Goal: Navigation & Orientation: Find specific page/section

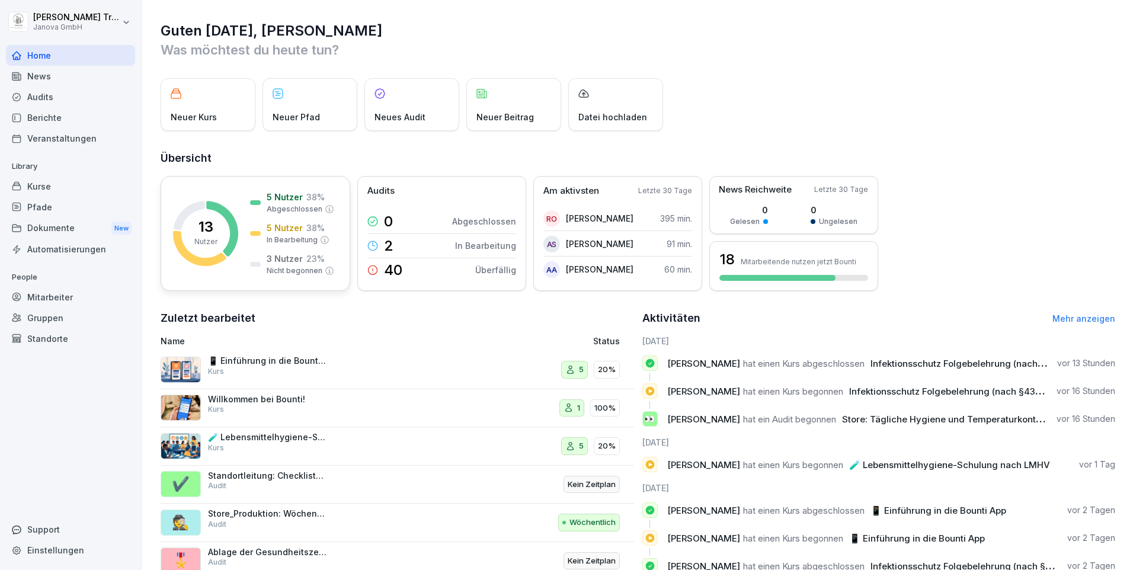
click at [306, 257] on p "23 %" at bounding box center [315, 259] width 18 height 12
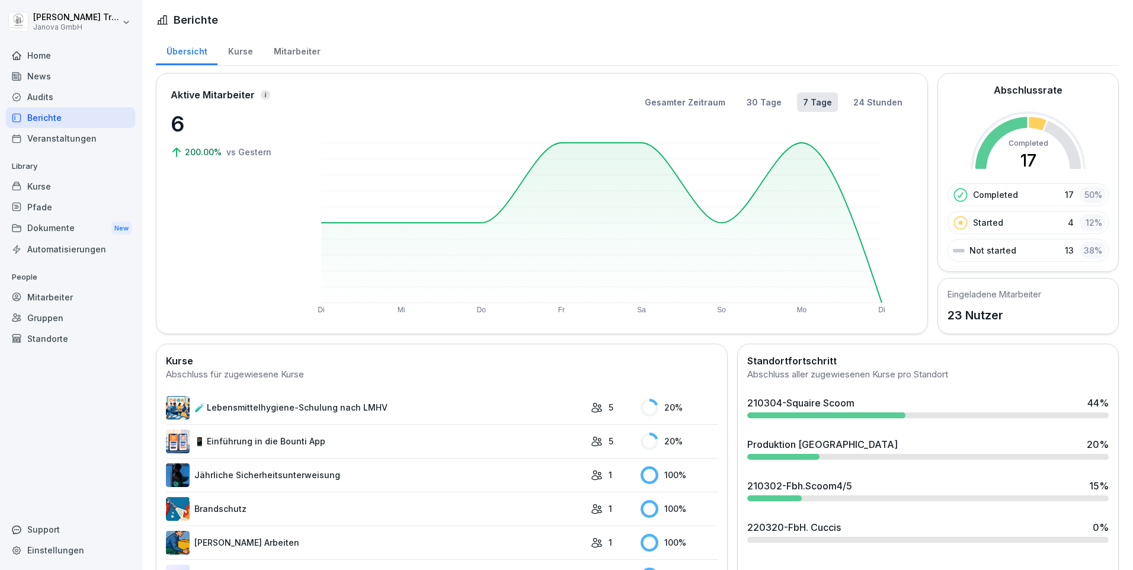
click at [234, 53] on div "Kurse" at bounding box center [241, 50] width 46 height 30
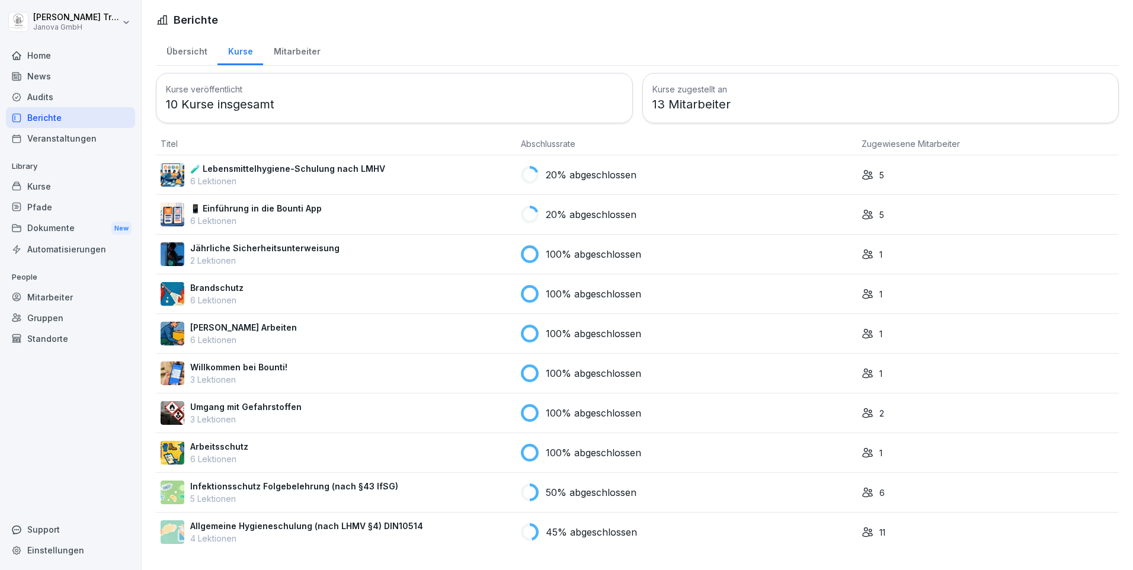
click at [192, 52] on div "Übersicht" at bounding box center [187, 50] width 62 height 30
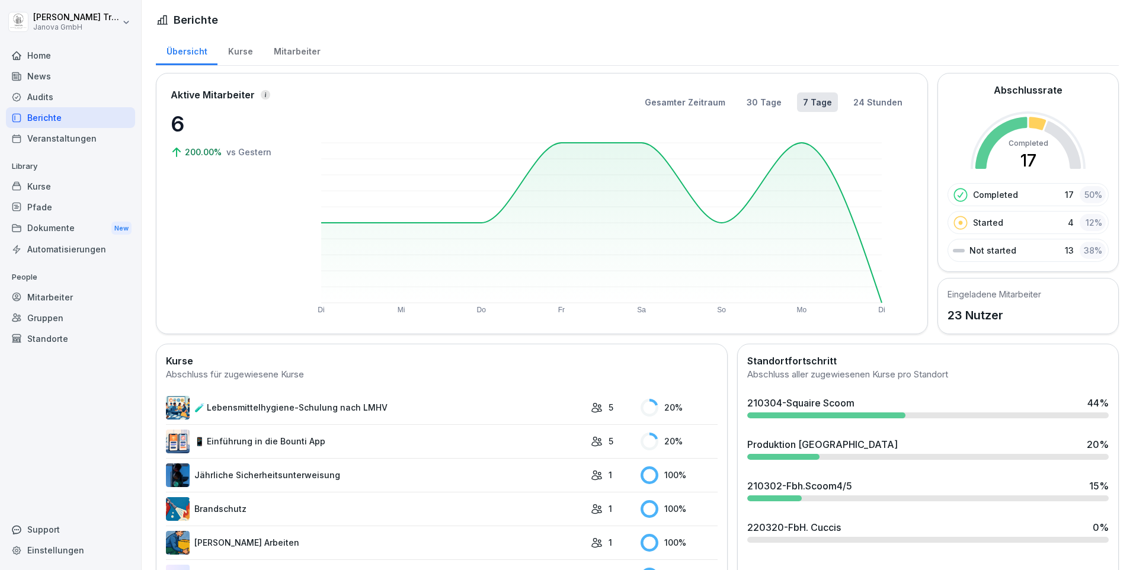
click at [60, 95] on div "Audits" at bounding box center [70, 97] width 129 height 21
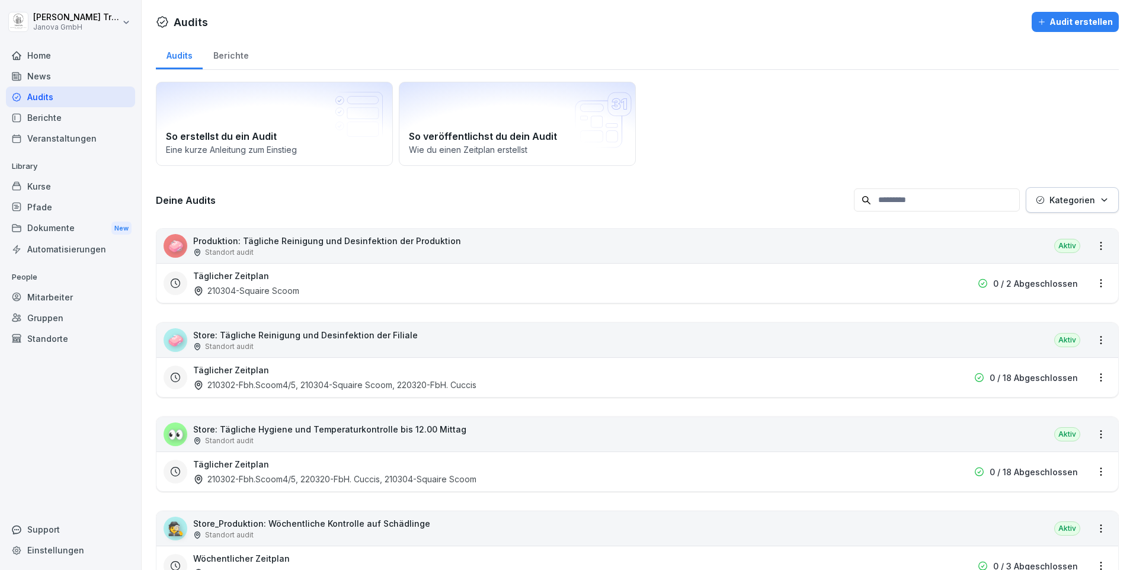
click at [222, 48] on div "Berichte" at bounding box center [231, 54] width 56 height 30
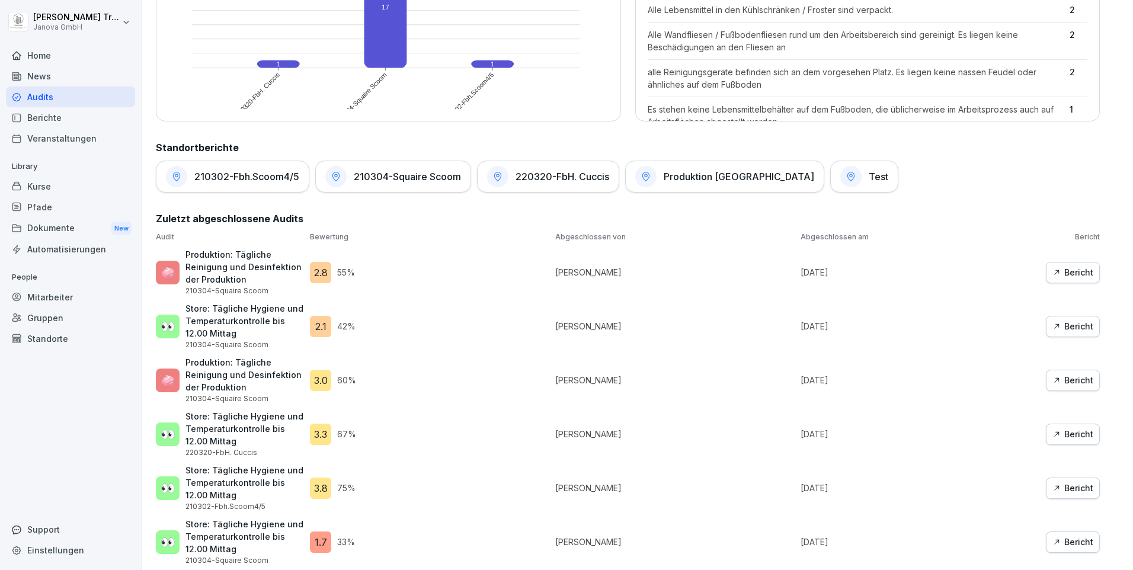
scroll to position [488, 0]
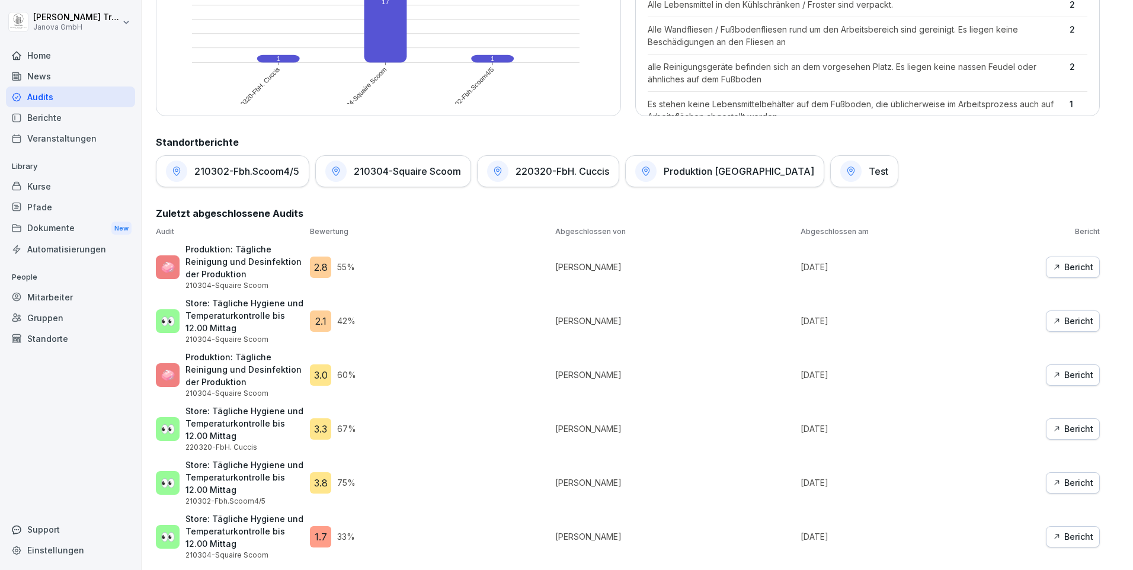
click at [257, 165] on h1 "210302-Fbh.Scoom4/5" at bounding box center [246, 171] width 105 height 12
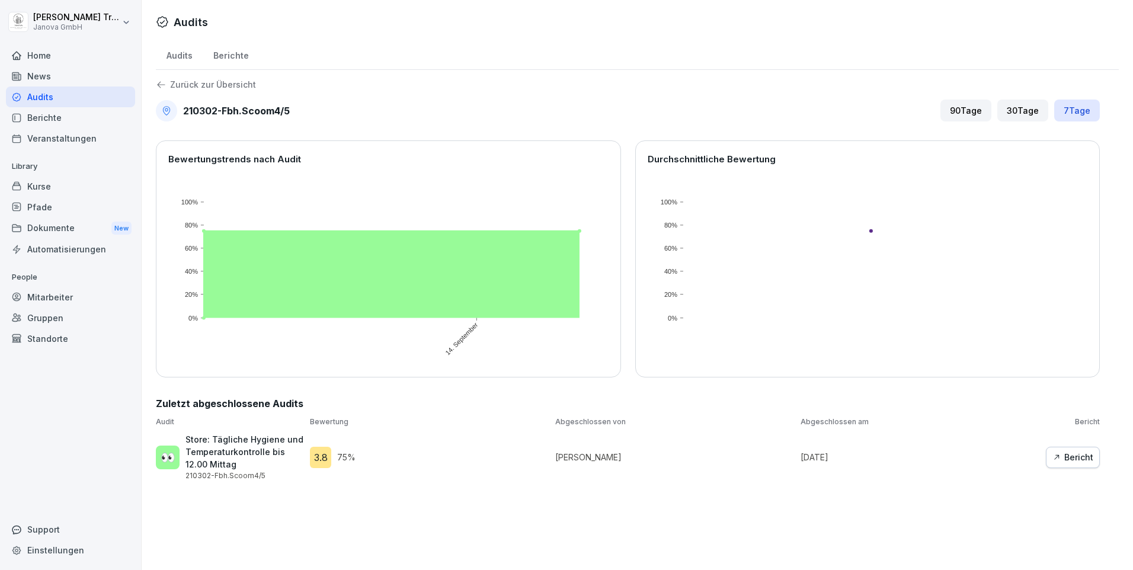
click at [59, 99] on div "Audits" at bounding box center [70, 97] width 129 height 21
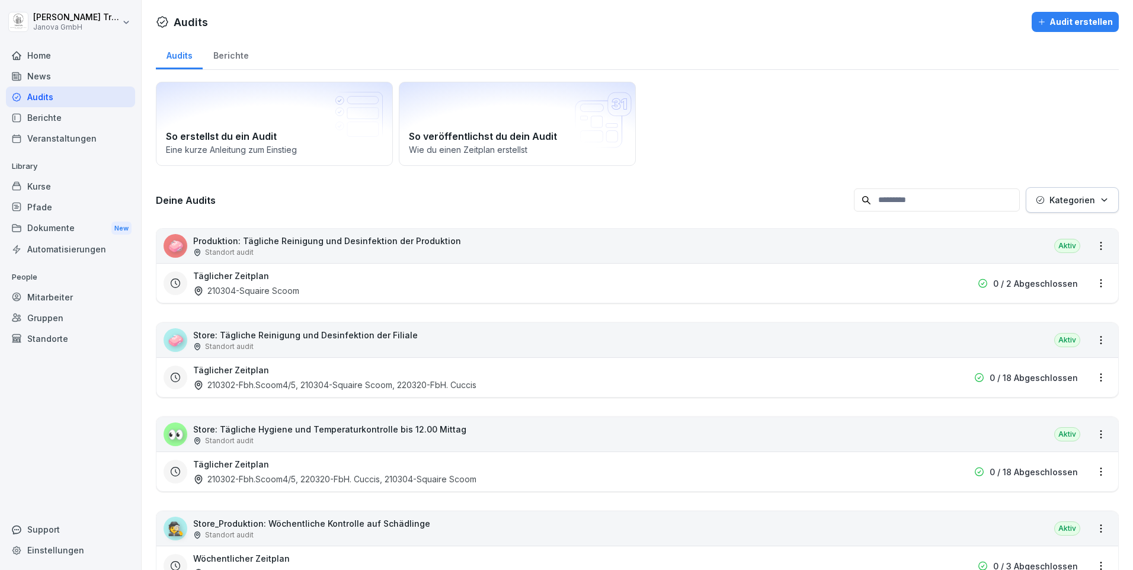
click at [41, 187] on div "Kurse" at bounding box center [70, 186] width 129 height 21
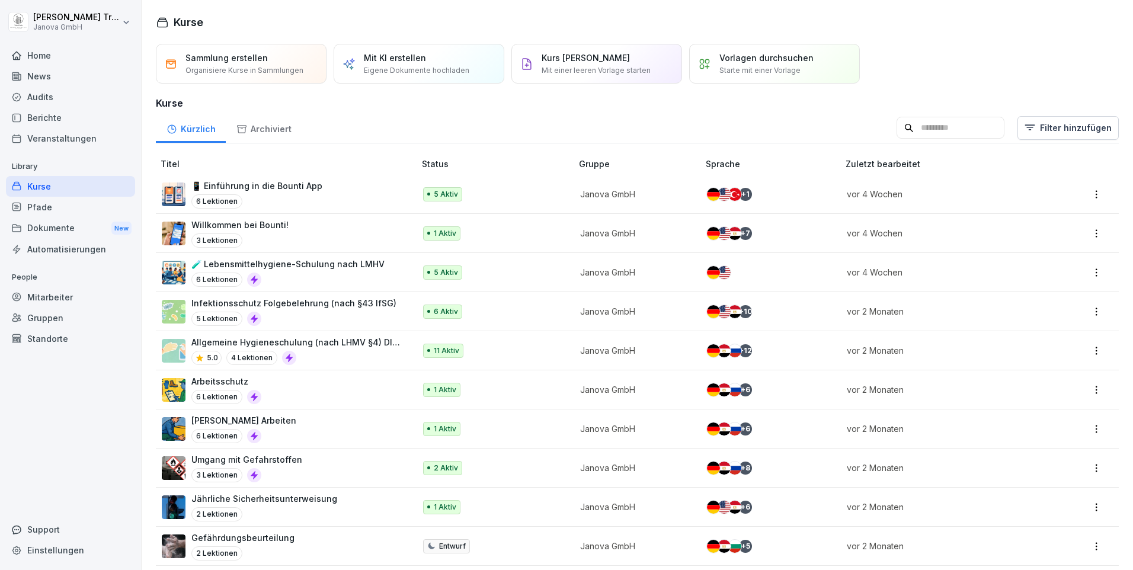
click at [38, 119] on div "Berichte" at bounding box center [70, 117] width 129 height 21
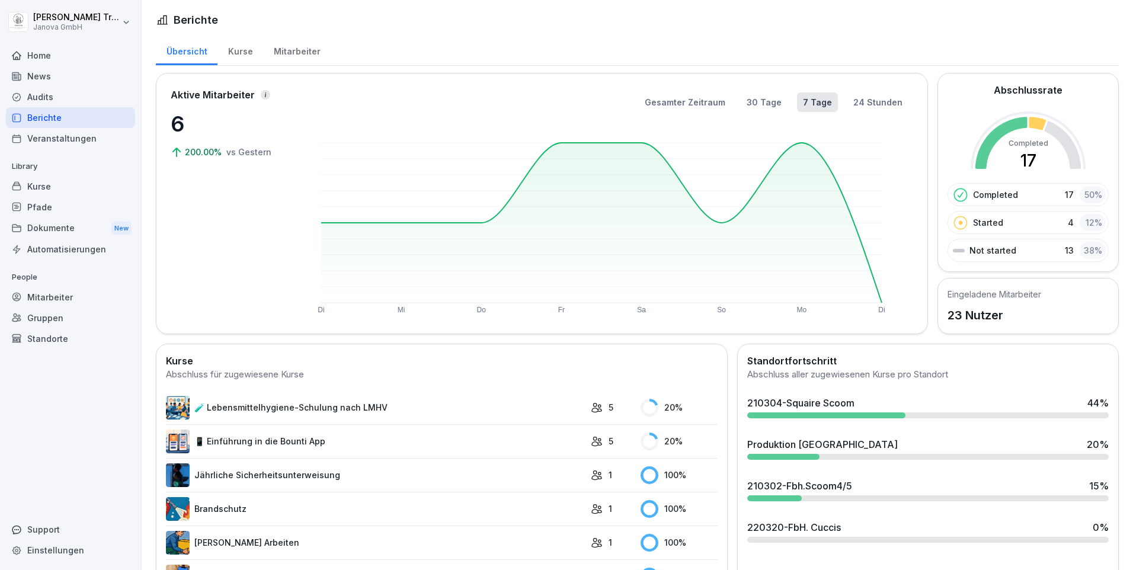
click at [244, 48] on div "Kurse" at bounding box center [241, 50] width 46 height 30
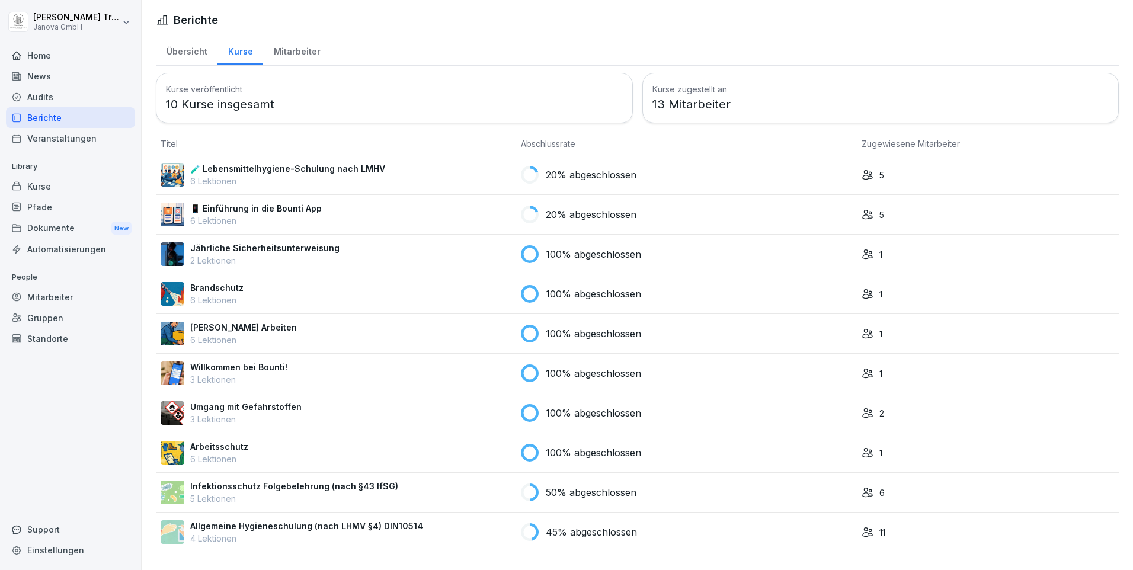
click at [305, 48] on div "Mitarbeiter" at bounding box center [297, 50] width 68 height 30
